Goal: Navigation & Orientation: Find specific page/section

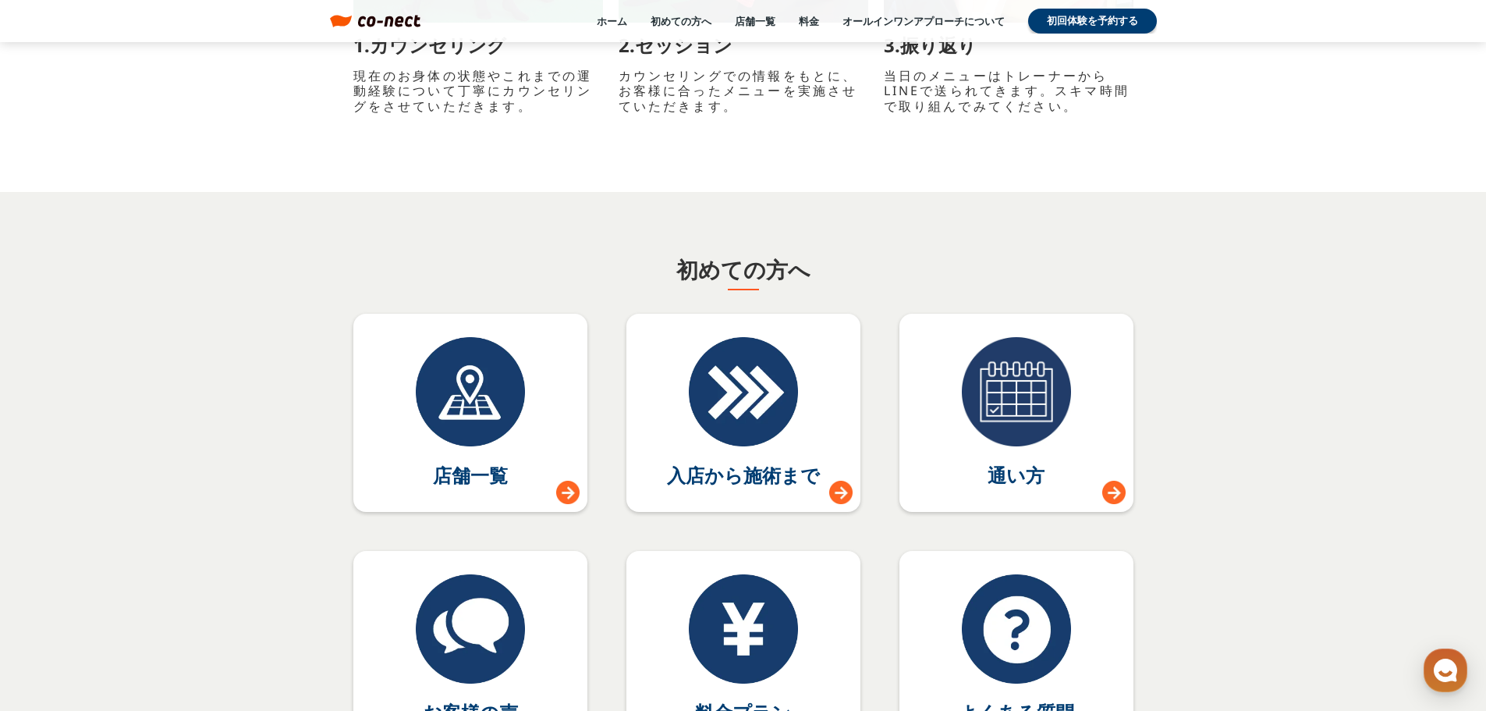
scroll to position [6944, 0]
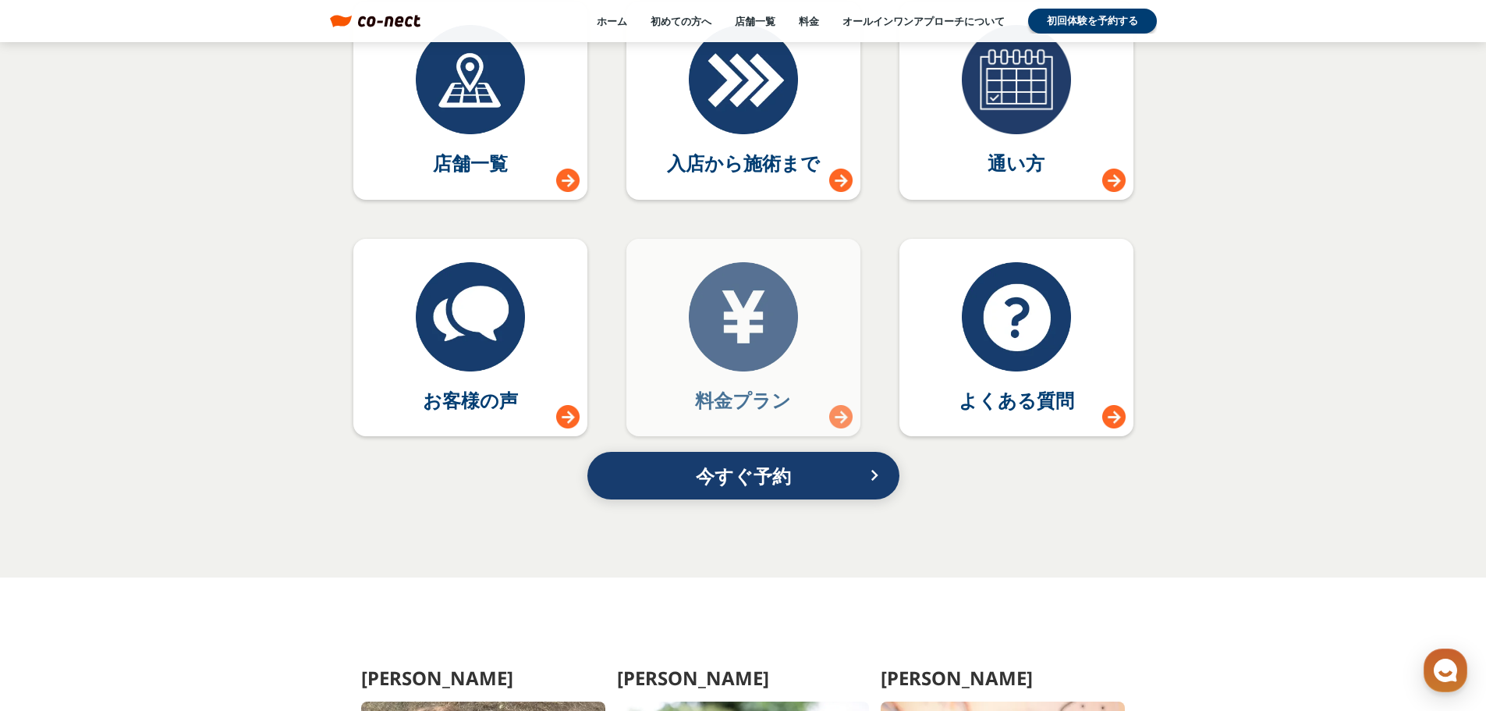
click at [776, 318] on div at bounding box center [743, 316] width 109 height 109
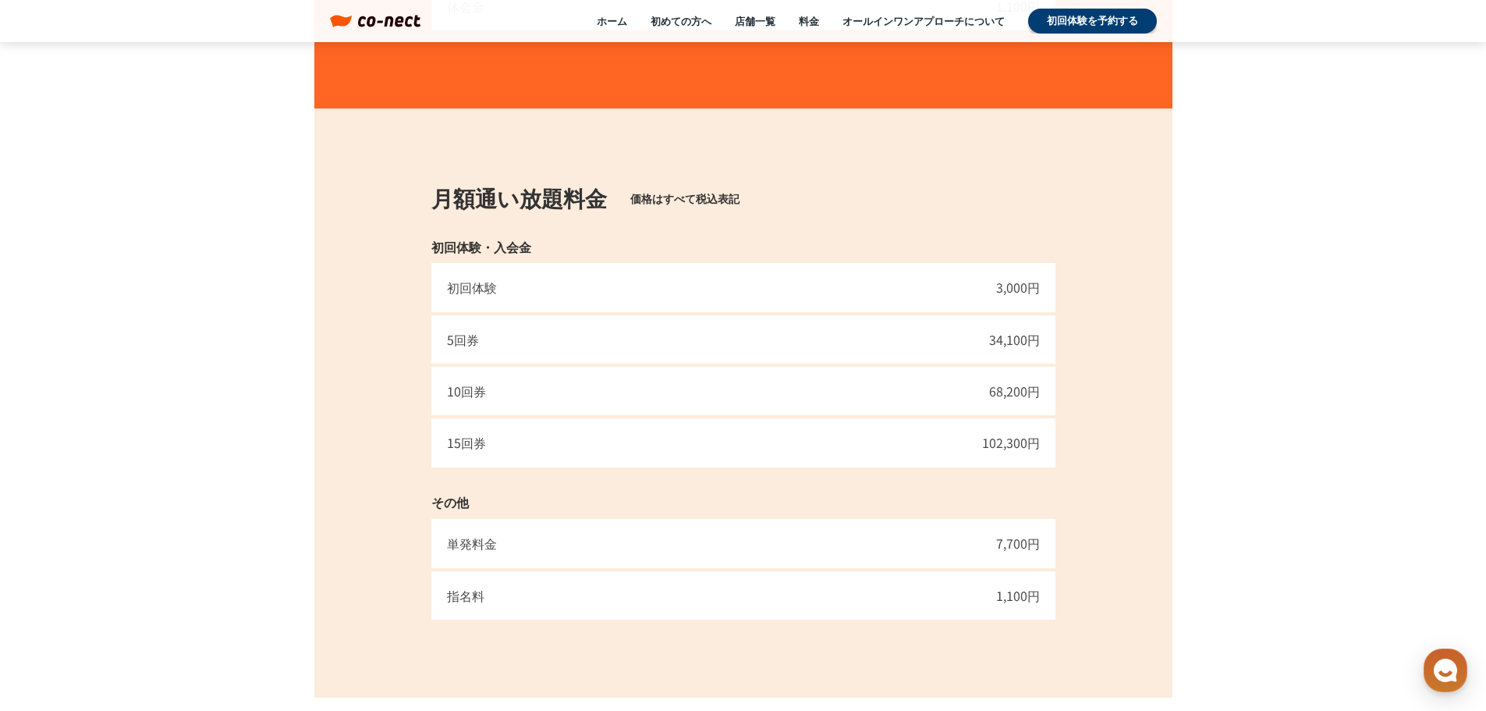
scroll to position [686, 0]
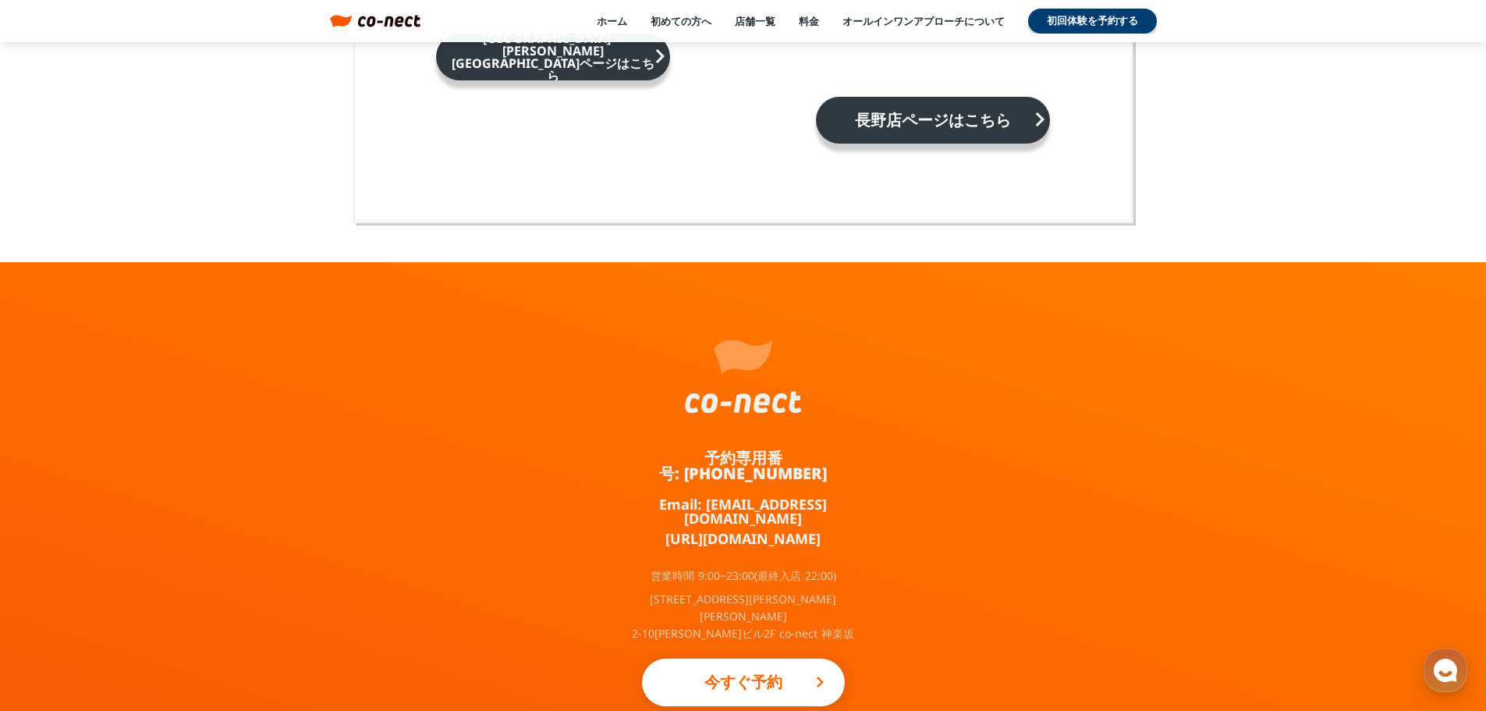
scroll to position [10220, 0]
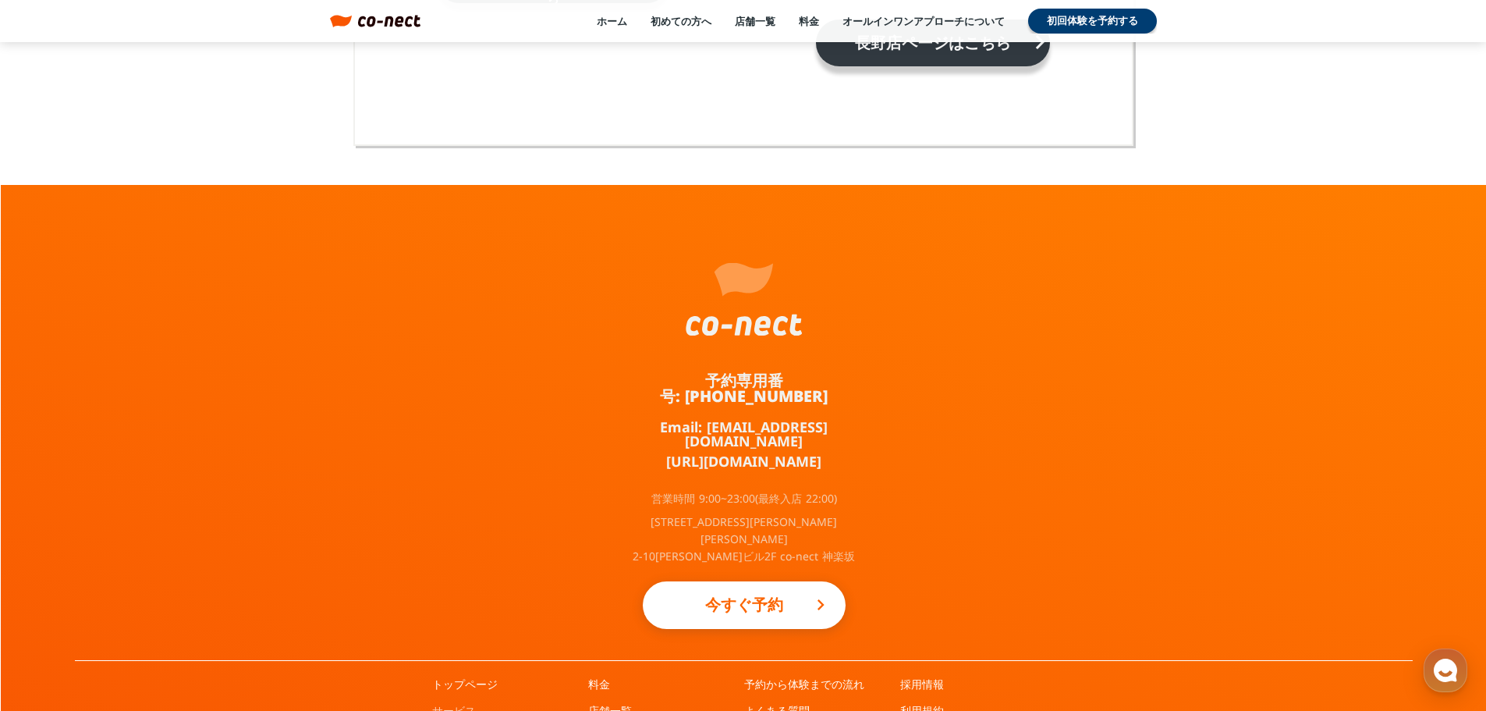
click at [460, 703] on link "サービス" at bounding box center [454, 711] width 44 height 16
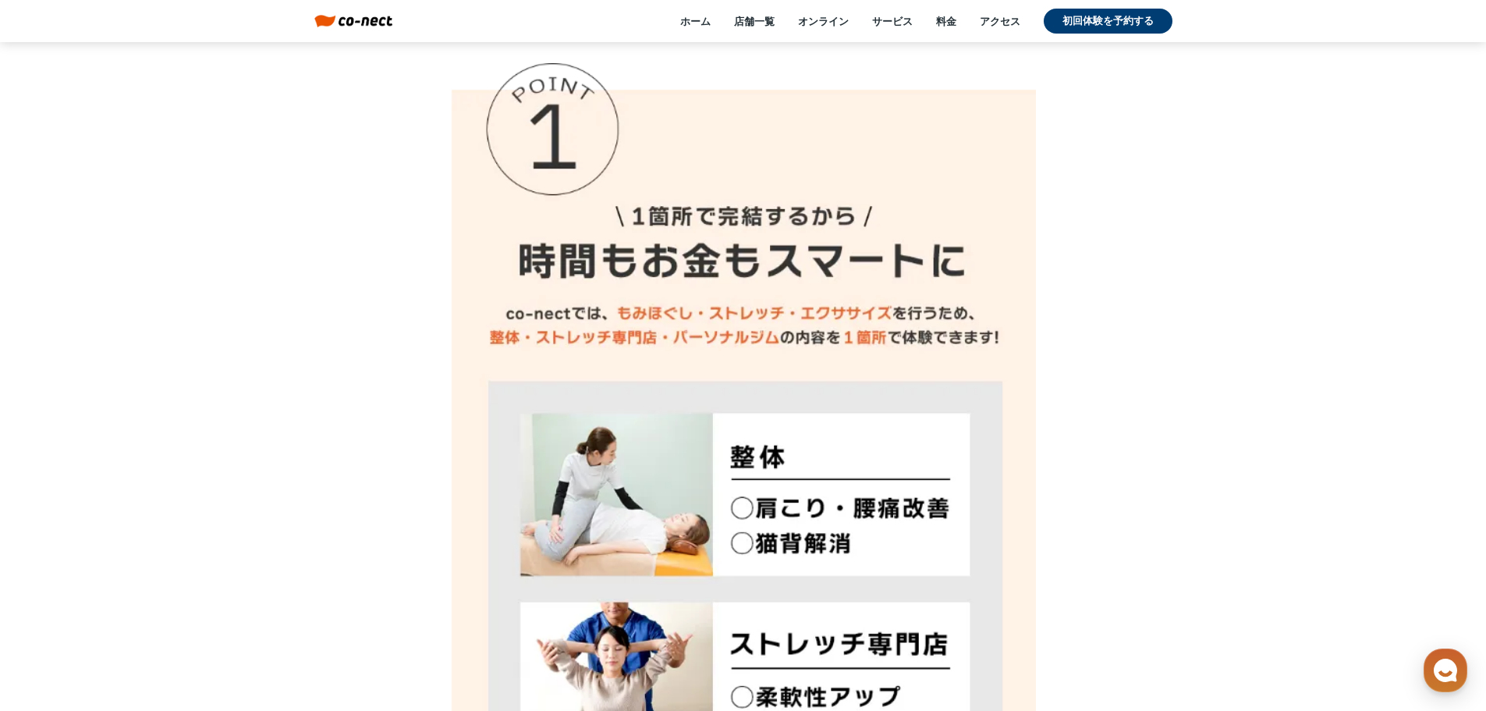
scroll to position [6710, 0]
